Goal: Transaction & Acquisition: Obtain resource

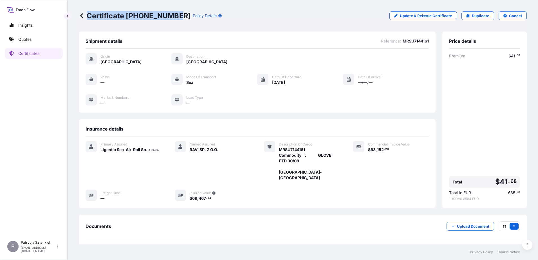
scroll to position [42, 0]
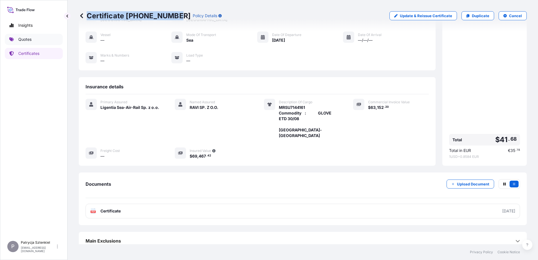
click at [35, 44] on link "Quotes" at bounding box center [34, 39] width 58 height 11
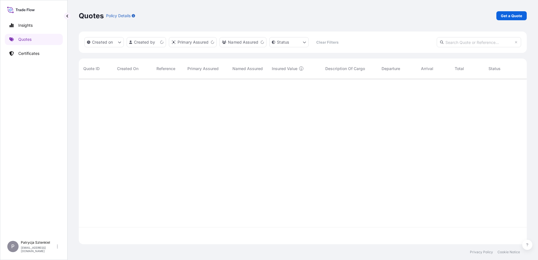
scroll to position [164, 444]
click at [512, 17] on p "Get a Quote" at bounding box center [511, 16] width 21 height 6
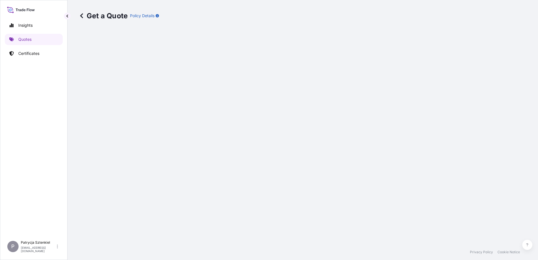
select select "Sea"
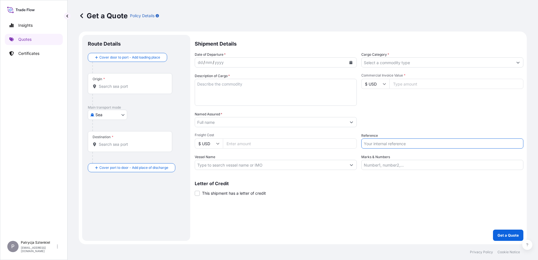
click at [395, 143] on input "Reference" at bounding box center [442, 143] width 162 height 10
paste input "S02027030"
type input "S02027030"
click at [218, 127] on div "Date of Departure * dd / mm / yyyy Cargo Category * Description of Cargo * Comm…" at bounding box center [359, 111] width 329 height 118
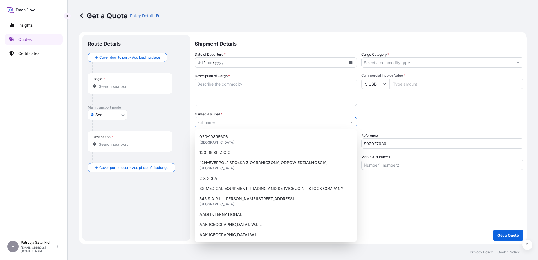
click at [214, 125] on input "Named Assured *" at bounding box center [270, 122] width 151 height 10
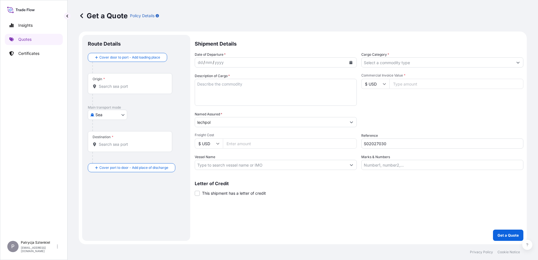
click at [123, 115] on body "Insights Quotes Certificates P Patrycja Sztenkiel [EMAIL_ADDRESS][DOMAIN_NAME] …" at bounding box center [269, 130] width 538 height 260
click at [231, 124] on input "lechpol" at bounding box center [270, 122] width 151 height 10
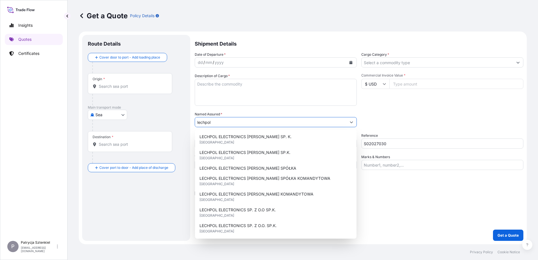
click at [207, 120] on input "lechpol" at bounding box center [270, 122] width 151 height 10
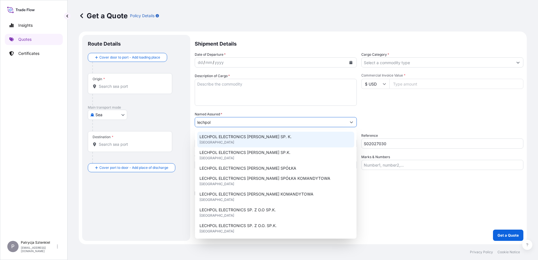
click at [247, 140] on div "LECHPOL ELECTRONICS [PERSON_NAME] SP. K. [GEOGRAPHIC_DATA]" at bounding box center [275, 140] width 157 height 16
type input "LECHPOL ELECTRONICS [PERSON_NAME] SP. K."
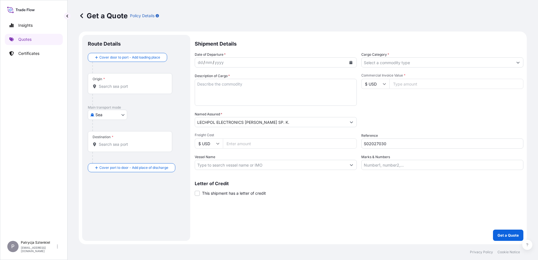
click at [129, 86] on input "Origin *" at bounding box center [132, 87] width 66 height 6
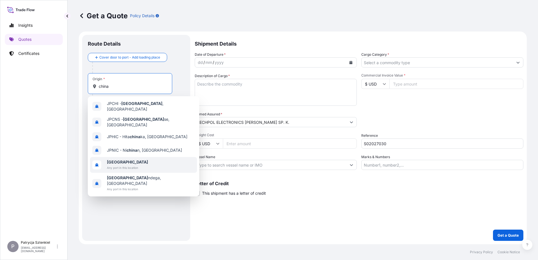
click at [118, 165] on span "Any port in this location" at bounding box center [127, 168] width 41 height 6
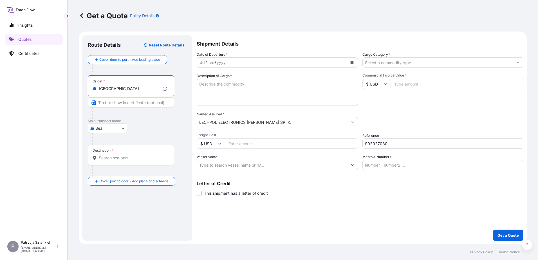
type input "[GEOGRAPHIC_DATA]"
click at [110, 158] on input "Destination *" at bounding box center [133, 158] width 68 height 6
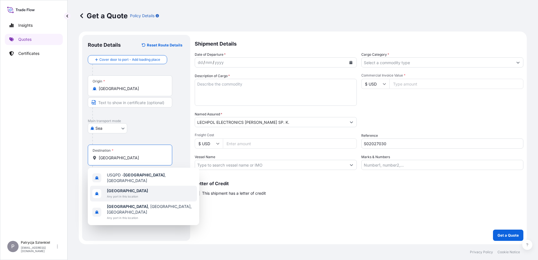
click at [125, 196] on span "Any port in this location" at bounding box center [127, 197] width 41 height 6
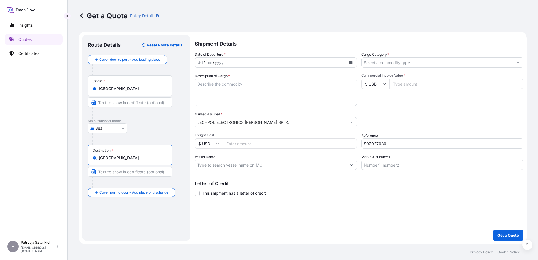
type input "[GEOGRAPHIC_DATA]"
click at [349, 64] on button "Calendar" at bounding box center [350, 62] width 9 height 9
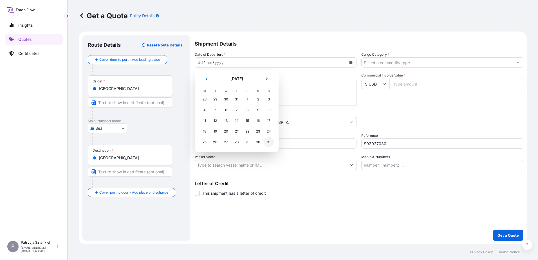
click at [269, 144] on div "31" at bounding box center [269, 142] width 10 height 10
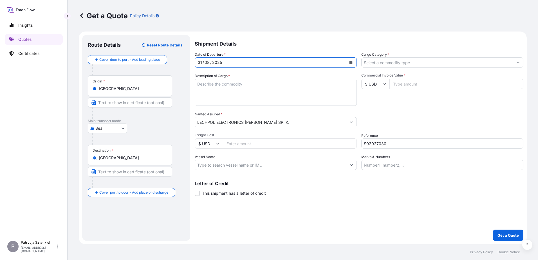
click at [243, 81] on textarea "Description of Cargo *" at bounding box center [276, 92] width 162 height 27
paste textarea "TREADMILL 1938 TREADMILL B7-4010"
paste textarea "CMAU4917688 M1829818 40HC 14727.50 KG 66.58 M3 645 CTN CY/CY"
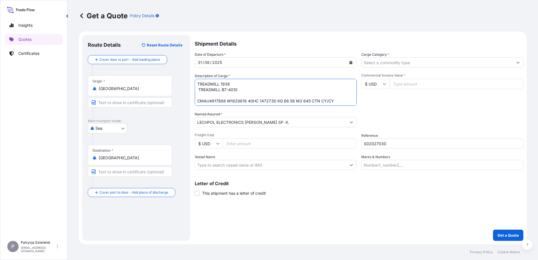
type textarea "TREADMILL 1938 TREADMILL B7-4010 CMAU4917688 M1829818 40HC 14727.50 KG 66.58 M3…"
click at [379, 63] on input "Cargo Category *" at bounding box center [437, 62] width 151 height 10
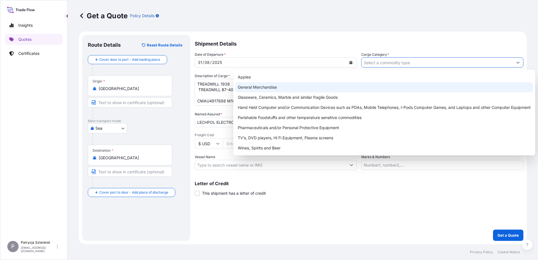
click at [269, 89] on div "General Merchandise" at bounding box center [384, 87] width 297 height 10
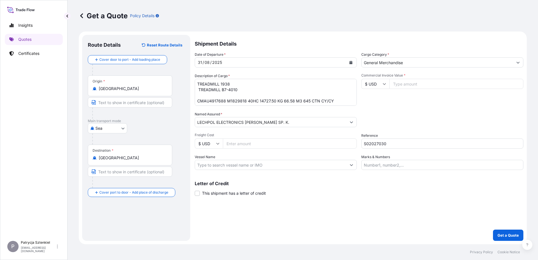
paste input "36 775"
type input "General Merchandise36 775"
drag, startPoint x: 423, startPoint y: 65, endPoint x: 324, endPoint y: 69, distance: 99.1
click at [324, 68] on div "Date of Departure * [DATE] Cargo Category * General Merchandise36 775 Descripti…" at bounding box center [359, 111] width 329 height 118
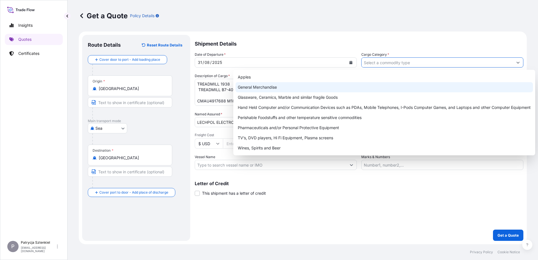
click at [342, 88] on div "General Merchandise" at bounding box center [384, 87] width 297 height 10
type input "General Merchandise"
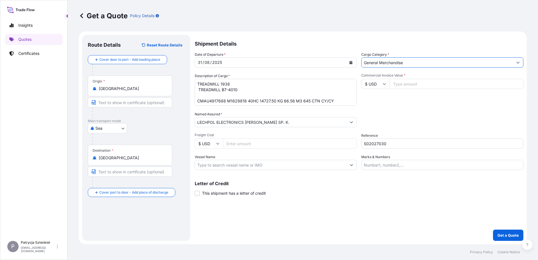
click at [406, 84] on input "Commercial Invoice Value *" at bounding box center [456, 84] width 134 height 10
paste input "36775"
type input "36775"
click at [505, 235] on p "Get a Quote" at bounding box center [508, 235] width 21 height 6
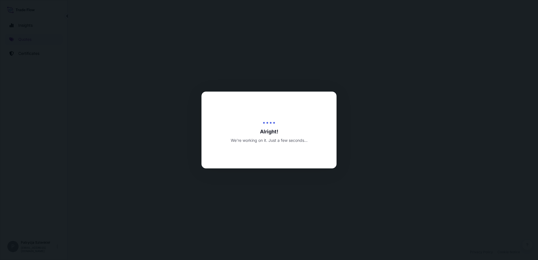
select select "Sea"
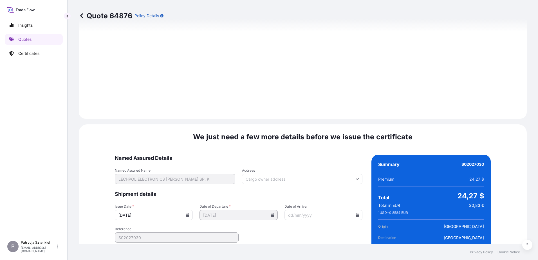
scroll to position [599, 0]
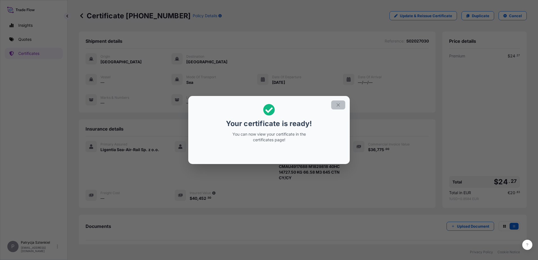
click at [340, 103] on icon "button" at bounding box center [338, 104] width 5 height 5
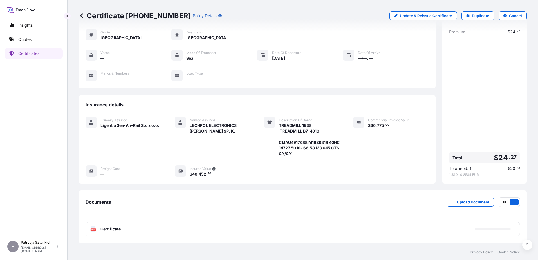
scroll to position [48, 0]
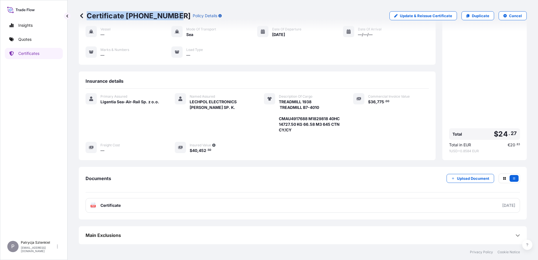
drag, startPoint x: 88, startPoint y: 14, endPoint x: 174, endPoint y: 21, distance: 86.1
click at [174, 21] on div "Certificate [PHONE_NUMBER] Policy Details Update & Reissue Certificate Duplicat…" at bounding box center [303, 16] width 448 height 32
copy p "Certificate [PHONE_NUMBER]"
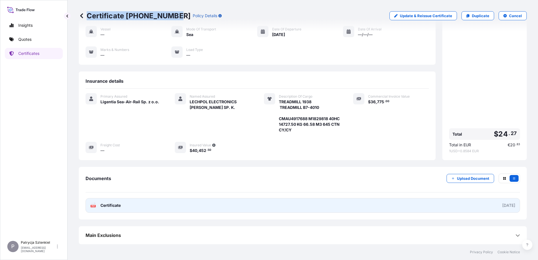
click at [223, 212] on link "PDF Certificate [DATE]" at bounding box center [303, 205] width 435 height 15
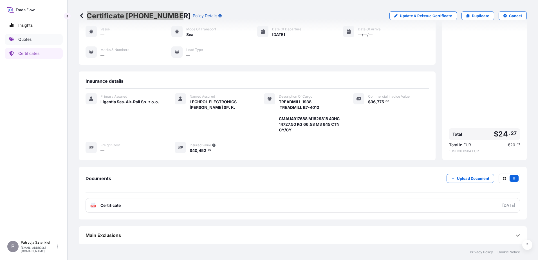
click at [35, 36] on link "Quotes" at bounding box center [34, 39] width 58 height 11
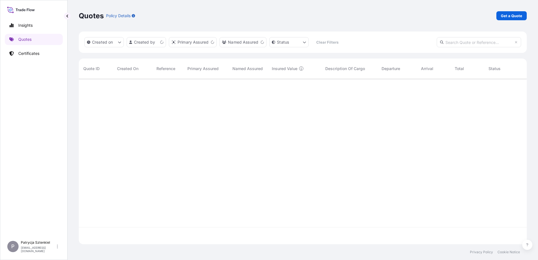
scroll to position [164, 444]
click at [505, 19] on link "Get a Quote" at bounding box center [511, 15] width 30 height 9
select select "Sea"
